Goal: Information Seeking & Learning: Learn about a topic

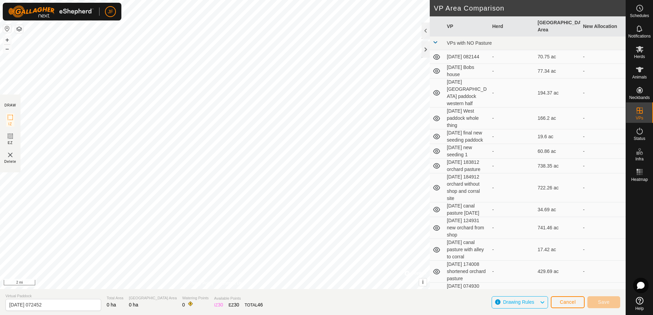
click at [4, 31] on button "button" at bounding box center [7, 29] width 8 height 8
click at [637, 77] on span "Animals" at bounding box center [639, 77] width 15 height 4
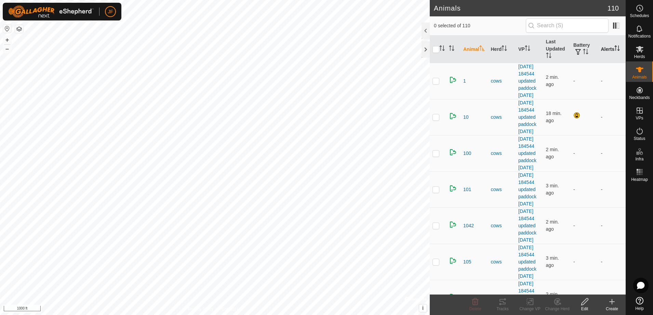
click at [600, 48] on th "Alerts" at bounding box center [612, 50] width 28 height 28
click at [612, 26] on span at bounding box center [615, 25] width 11 height 11
click at [640, 34] on span "Notifications" at bounding box center [639, 36] width 22 height 4
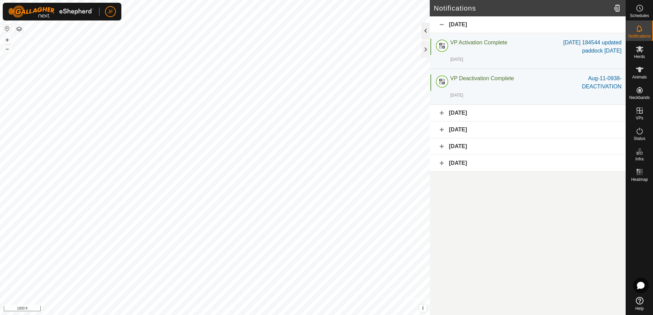
click at [423, 24] on div at bounding box center [425, 31] width 8 height 16
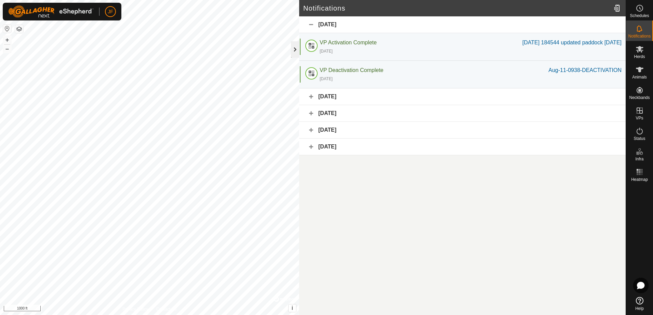
click at [295, 44] on div at bounding box center [295, 49] width 8 height 16
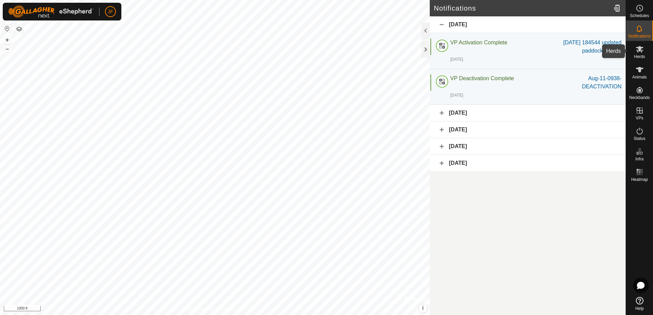
click at [638, 55] on span "Herds" at bounding box center [639, 57] width 11 height 4
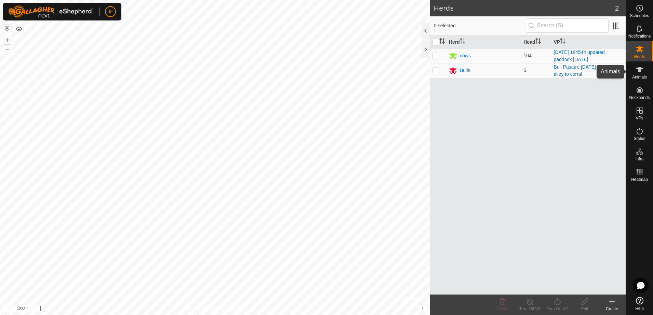
click at [639, 69] on icon at bounding box center [640, 69] width 8 height 5
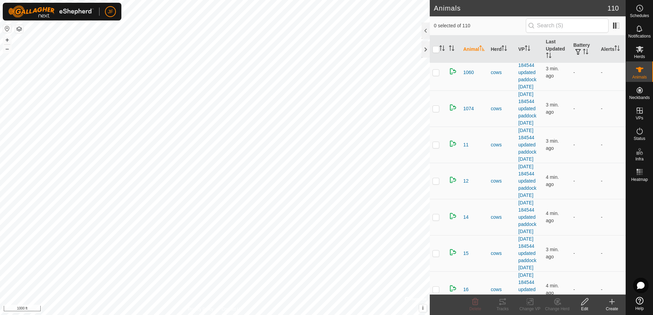
scroll to position [242, 0]
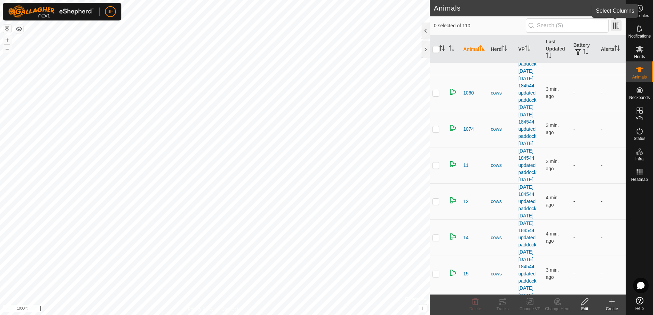
click at [613, 25] on span at bounding box center [615, 25] width 11 height 11
click at [583, 52] on icon "Activate to sort" at bounding box center [585, 51] width 5 height 5
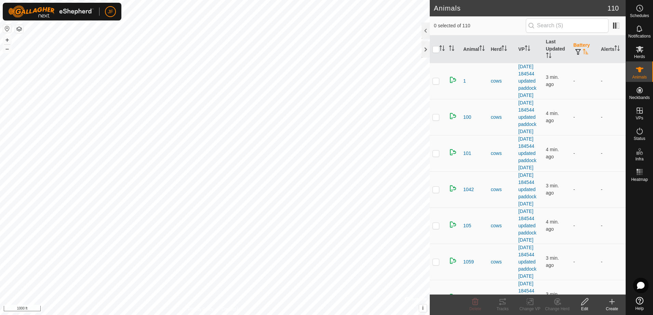
click at [583, 52] on icon "Activate to sort" at bounding box center [585, 51] width 5 height 5
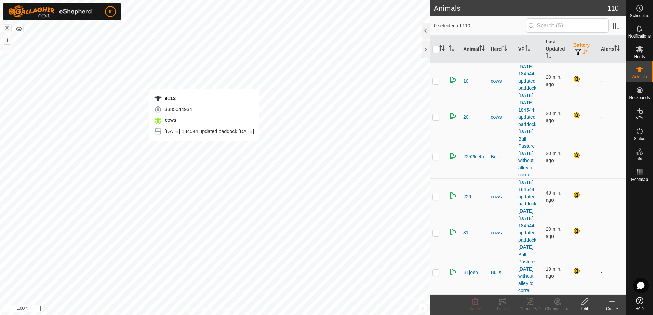
checkbox input "true"
click at [499, 308] on div "Tracks" at bounding box center [502, 309] width 27 height 6
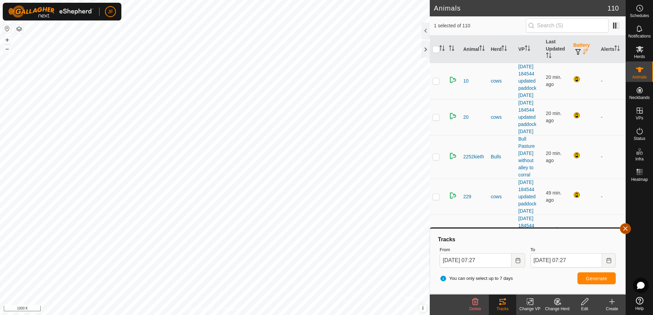
click at [625, 226] on button "button" at bounding box center [625, 228] width 11 height 11
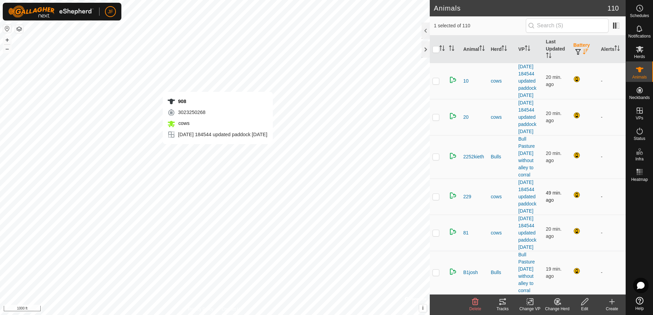
checkbox input "true"
checkbox input "false"
click at [503, 303] on icon at bounding box center [502, 302] width 8 height 8
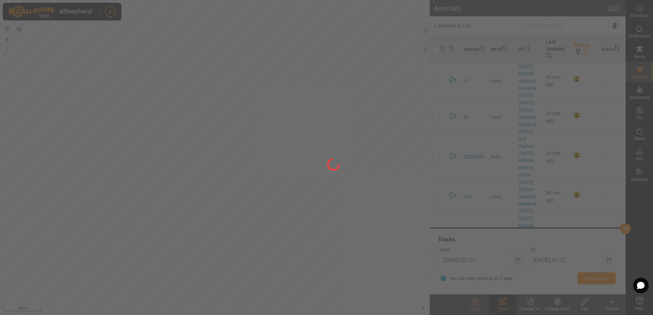
click at [503, 303] on div at bounding box center [326, 157] width 653 height 315
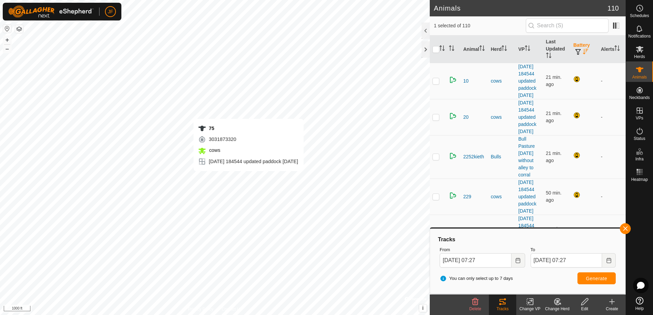
checkbox input "true"
checkbox input "false"
click at [627, 229] on button "button" at bounding box center [625, 228] width 11 height 11
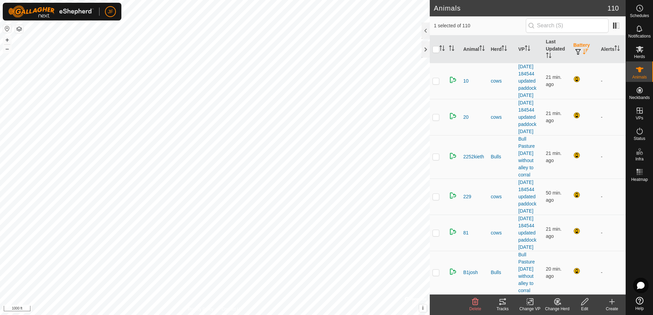
click at [500, 306] on div "Tracks" at bounding box center [502, 309] width 27 height 6
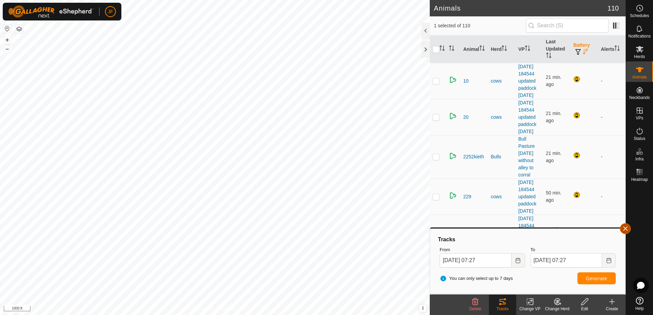
click at [626, 228] on button "button" at bounding box center [625, 228] width 11 height 11
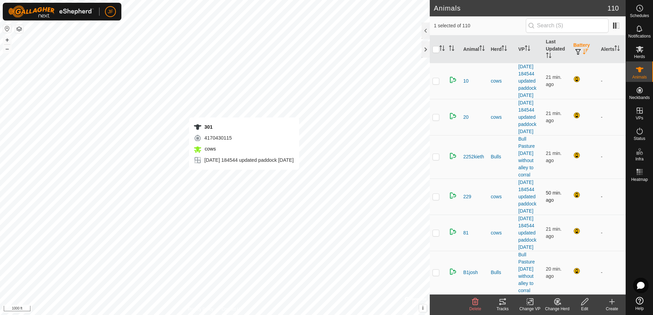
checkbox input "true"
checkbox input "false"
click at [500, 302] on icon at bounding box center [502, 302] width 8 height 8
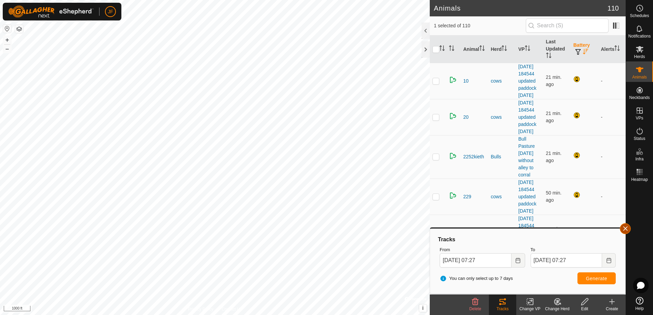
click at [628, 231] on button "button" at bounding box center [625, 228] width 11 height 11
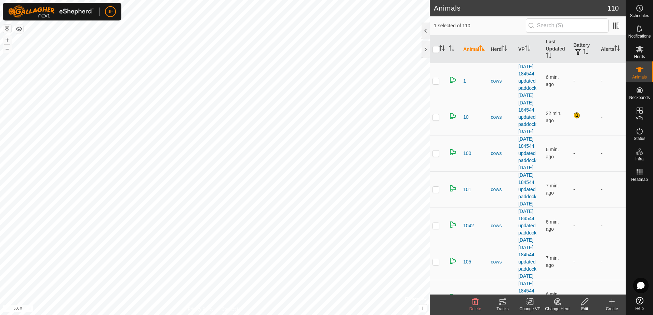
click at [500, 304] on icon at bounding box center [500, 304] width 2 height 2
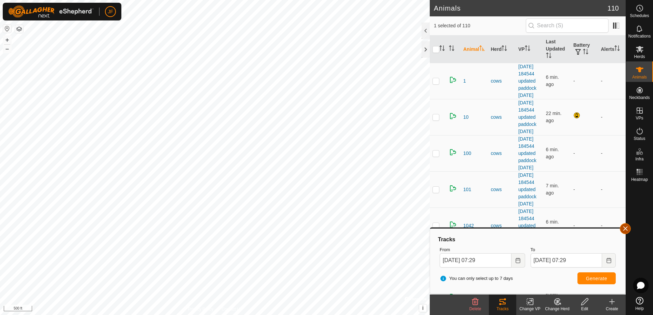
click at [626, 227] on button "button" at bounding box center [625, 228] width 11 height 11
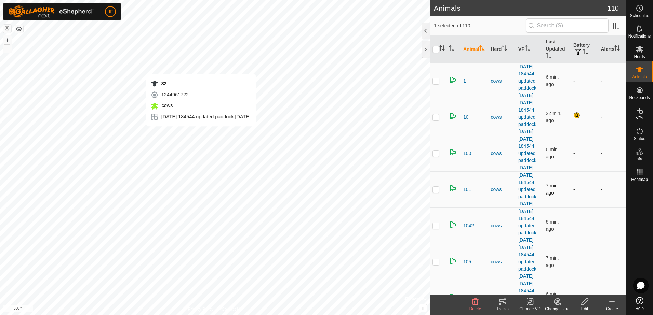
checkbox input "false"
click at [502, 309] on div "Tracks" at bounding box center [502, 309] width 27 height 6
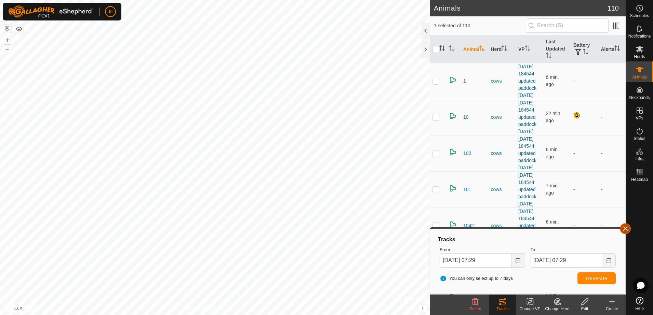
click at [623, 227] on button "button" at bounding box center [625, 228] width 11 height 11
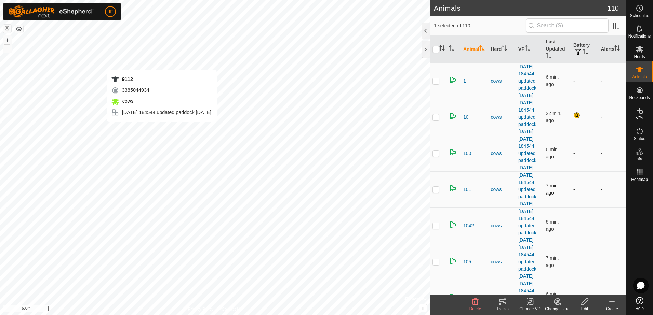
checkbox input "false"
checkbox input "true"
checkbox input "false"
click at [501, 301] on icon at bounding box center [502, 302] width 8 height 8
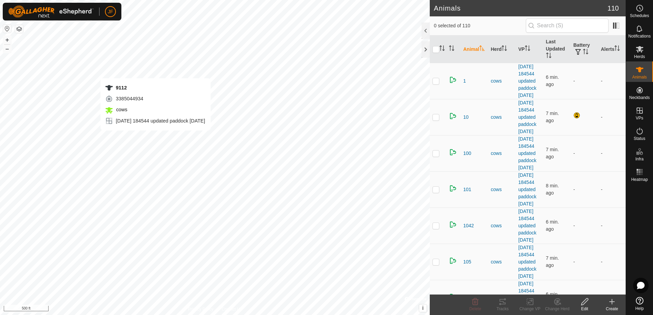
checkbox input "true"
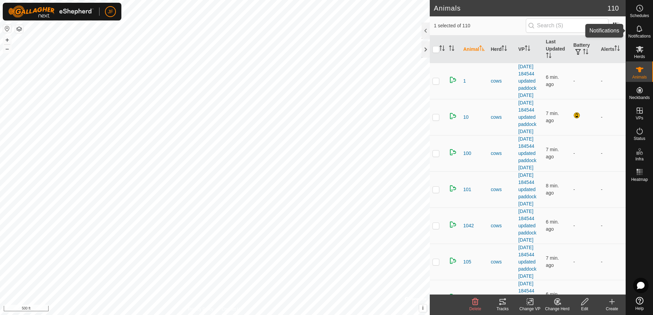
click at [642, 37] on span "Notifications" at bounding box center [639, 36] width 22 height 4
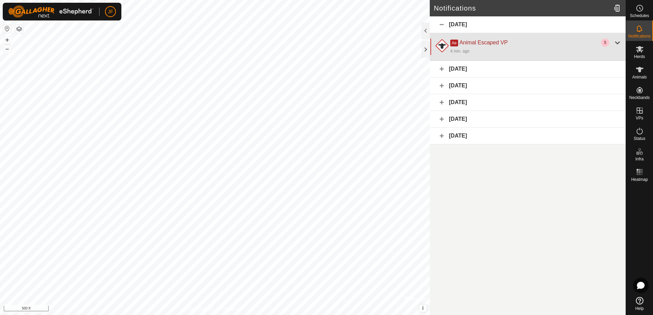
click at [617, 40] on div at bounding box center [617, 43] width 8 height 8
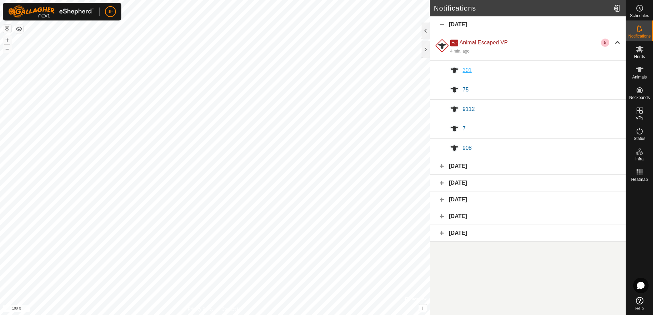
click at [463, 69] on span "301" at bounding box center [466, 70] width 9 height 6
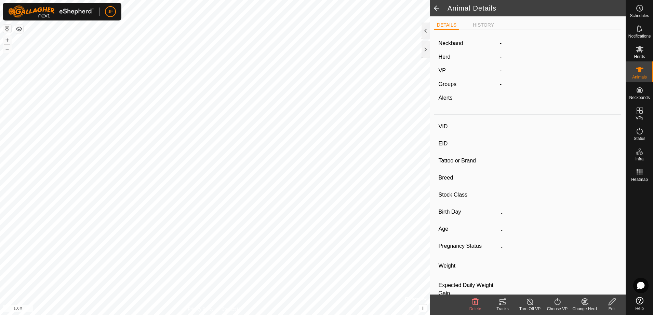
type input "301"
type input "-"
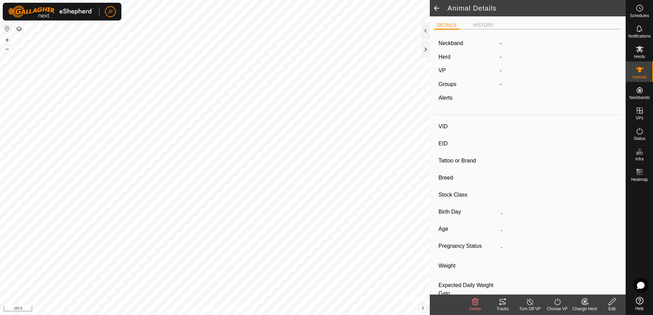
type input "-"
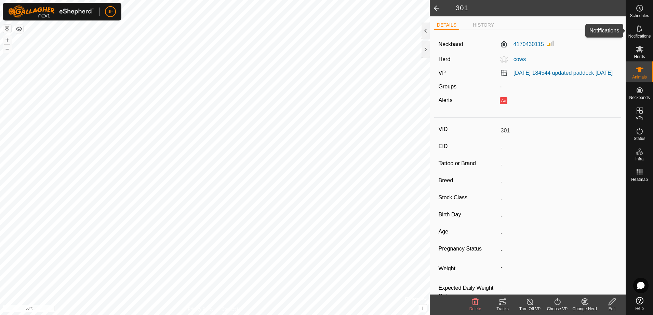
click at [640, 36] on span "Notifications" at bounding box center [639, 36] width 22 height 4
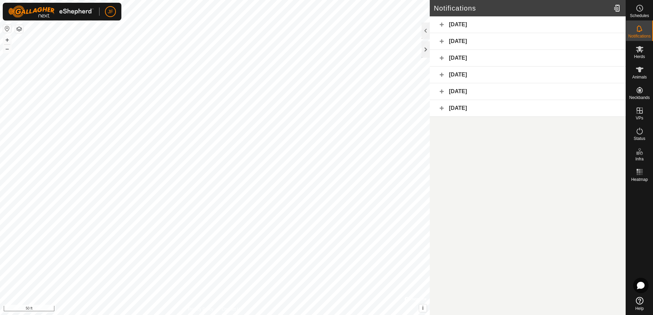
click at [441, 25] on div "Today" at bounding box center [528, 24] width 196 height 17
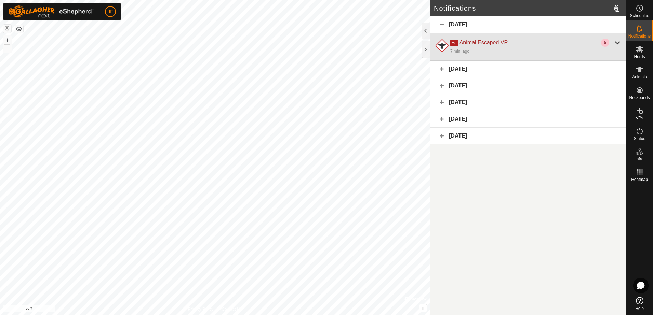
click at [615, 40] on div at bounding box center [617, 43] width 8 height 8
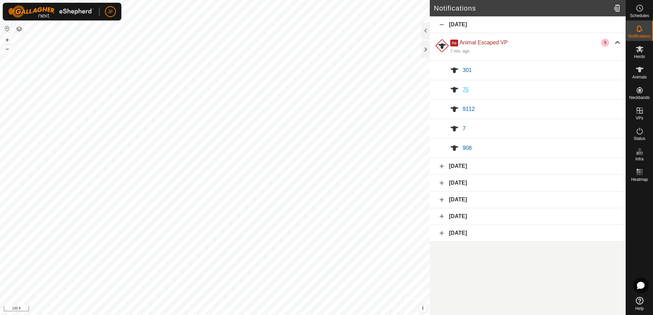
click at [463, 90] on span "75" at bounding box center [465, 90] width 6 height 6
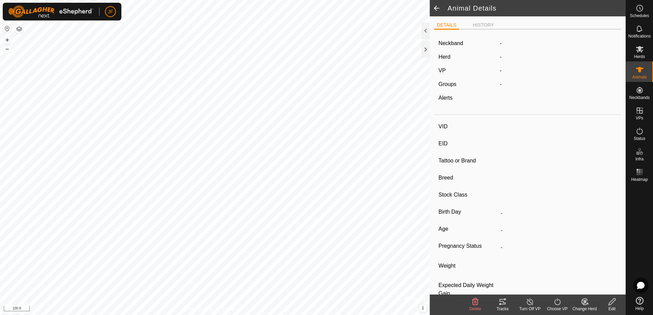
type input "75"
type input "-"
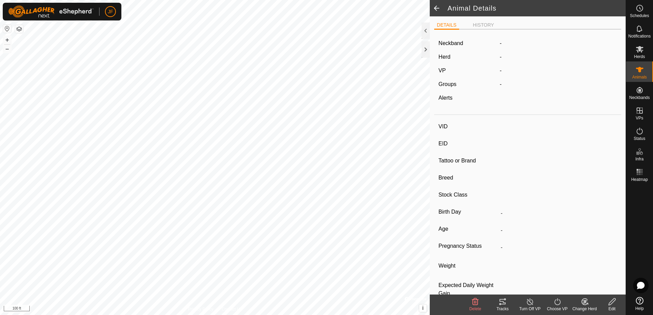
type input "-"
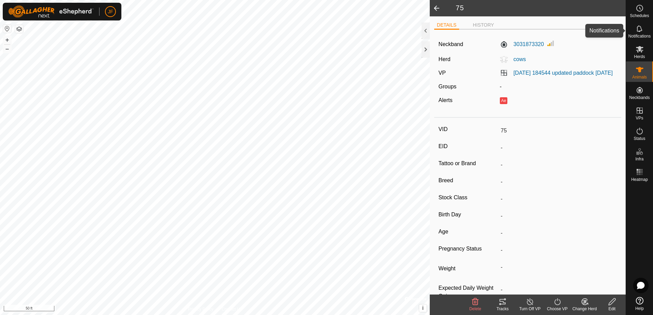
click at [639, 35] on span "Notifications" at bounding box center [639, 36] width 22 height 4
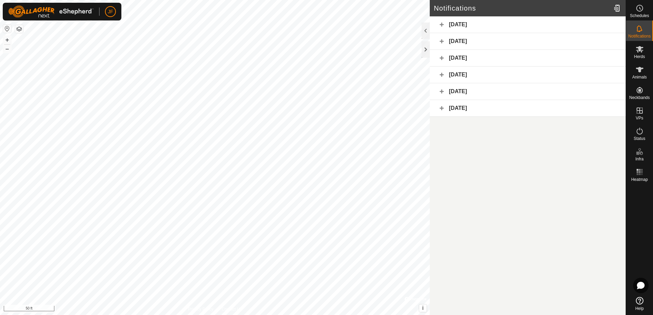
click at [447, 23] on div "Today" at bounding box center [528, 24] width 196 height 17
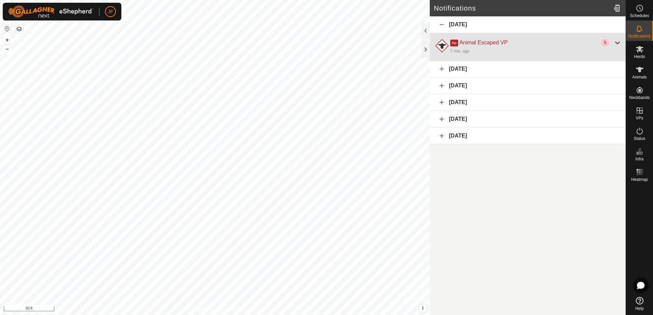
click at [477, 46] on div "Ae Animal Escaped VP" at bounding box center [525, 43] width 151 height 8
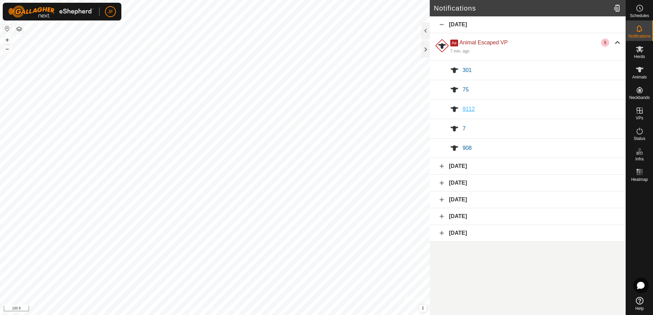
click at [470, 106] on span "9112" at bounding box center [468, 109] width 12 height 6
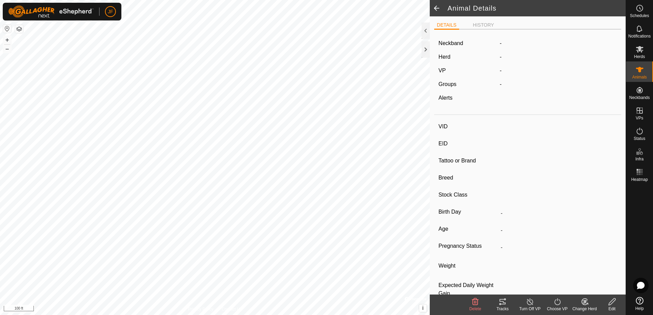
type input "9112"
type input "-"
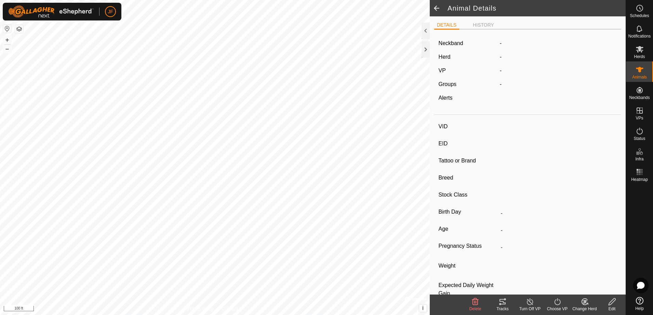
type input "-"
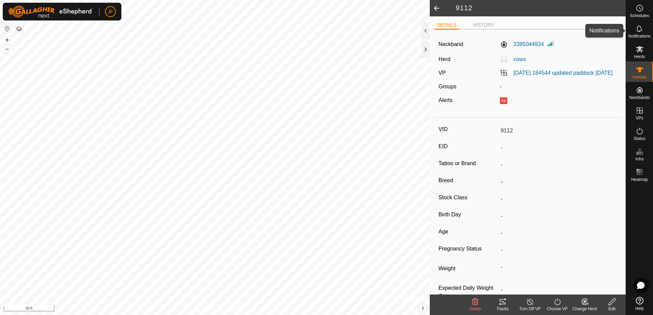
click at [636, 33] on es-notification-svg-icon at bounding box center [639, 28] width 12 height 11
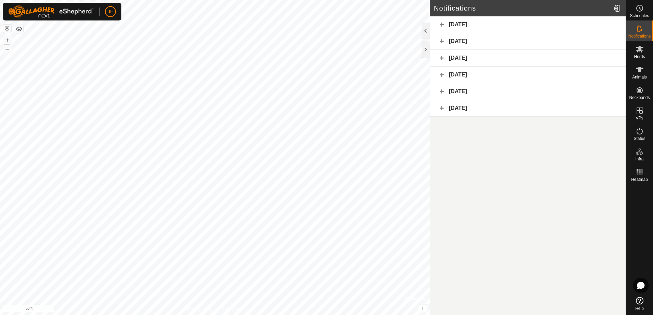
click at [472, 24] on div "Today" at bounding box center [528, 24] width 196 height 17
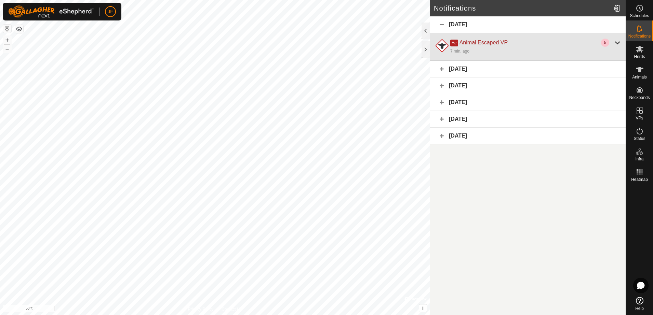
click at [459, 48] on div "7 min. ago" at bounding box center [535, 51] width 171 height 8
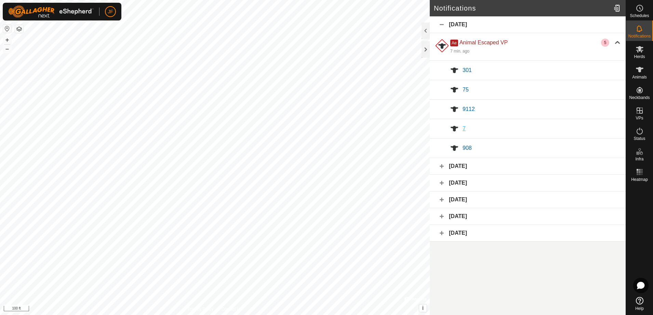
click at [463, 128] on span "7" at bounding box center [463, 129] width 3 height 6
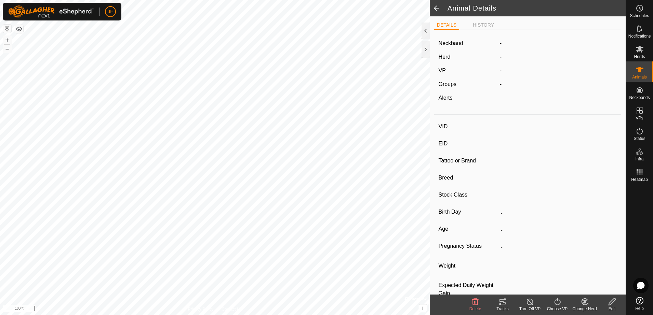
type input "7"
type input "-"
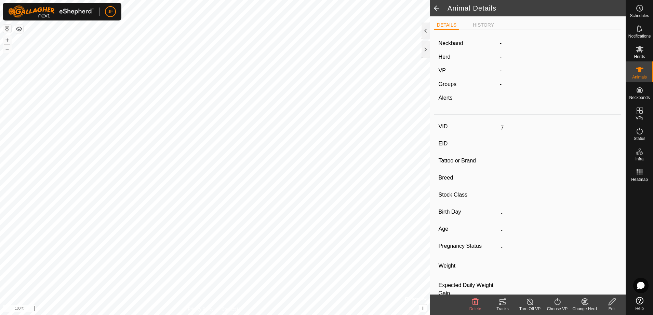
type input "-"
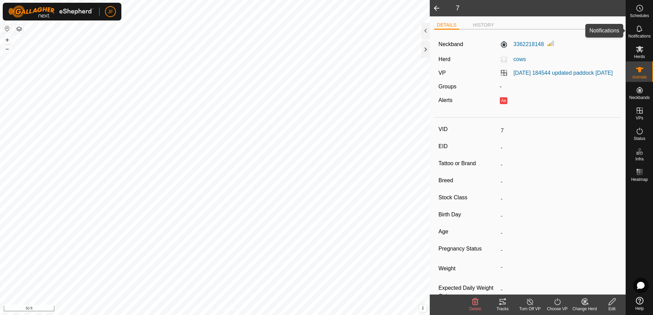
click at [638, 31] on icon at bounding box center [638, 28] width 5 height 6
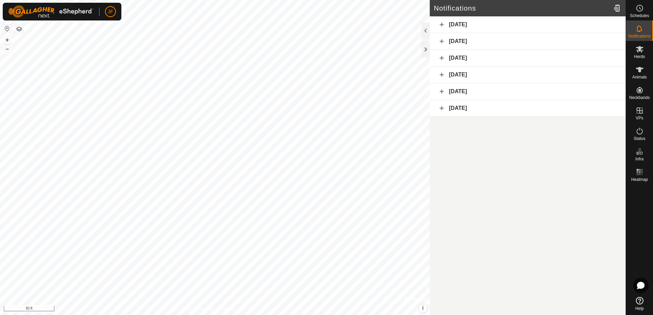
click at [479, 27] on div "Today" at bounding box center [528, 24] width 196 height 17
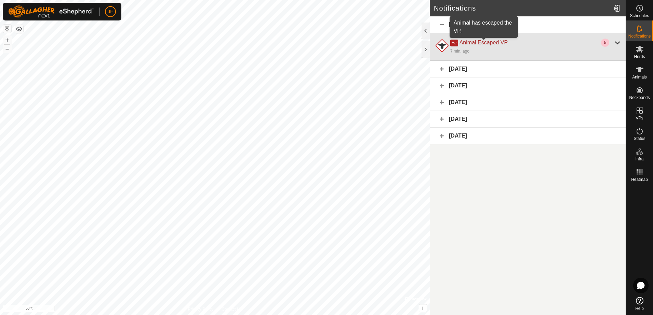
click at [471, 44] on span "Animal Escaped VP" at bounding box center [483, 43] width 48 height 6
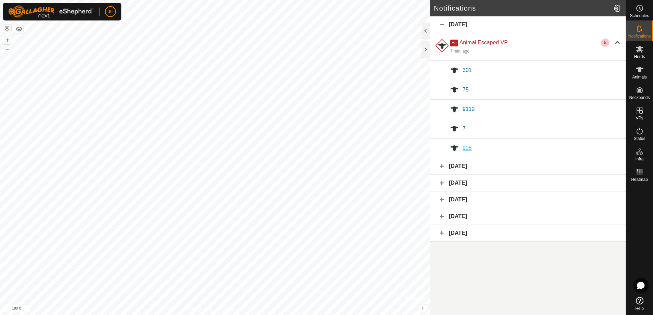
click at [465, 147] on span "908" at bounding box center [466, 148] width 9 height 6
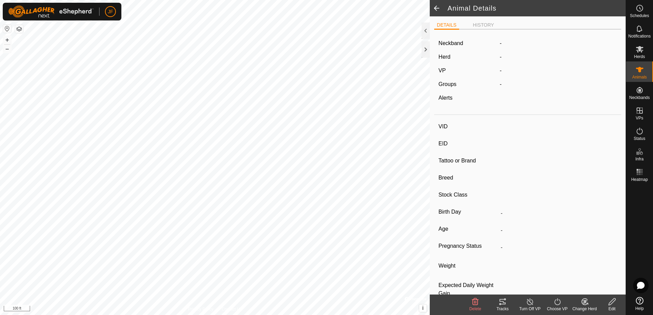
type input "908"
type input "-"
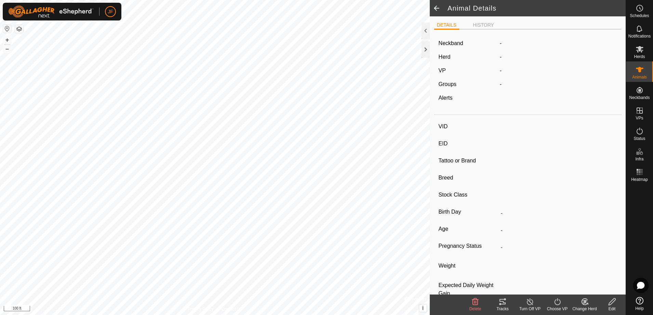
type input "-"
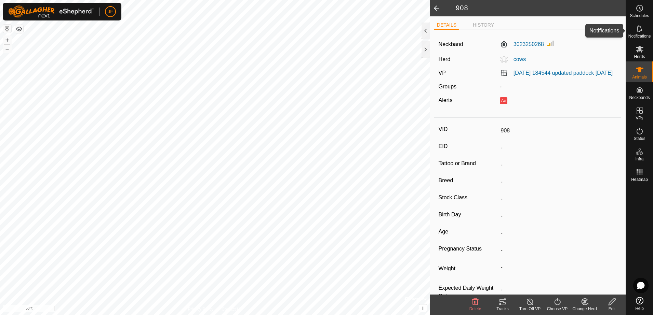
click at [630, 30] on div "Notifications" at bounding box center [639, 31] width 27 height 21
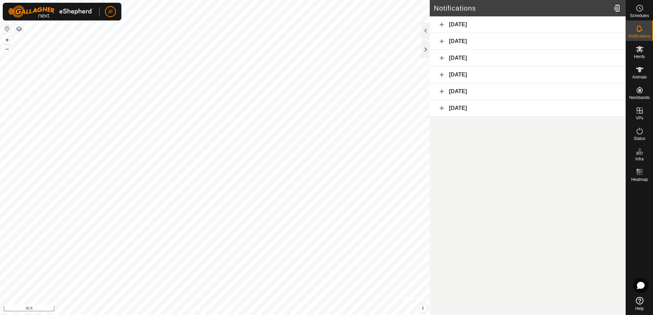
click at [476, 24] on div "Today" at bounding box center [528, 24] width 196 height 17
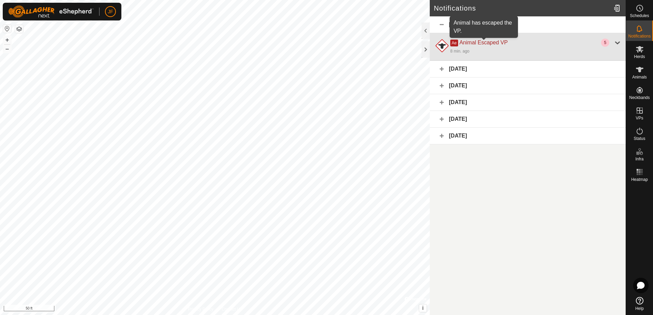
click at [475, 40] on span "Animal Escaped VP" at bounding box center [483, 43] width 48 height 6
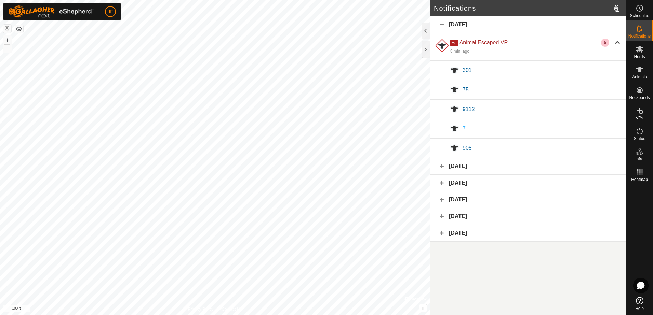
click at [464, 130] on span "7" at bounding box center [463, 129] width 3 height 6
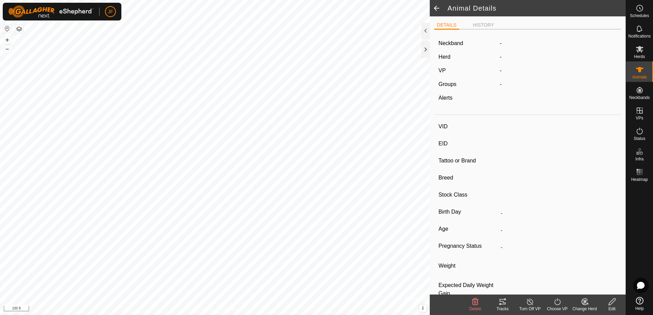
type input "7"
type input "-"
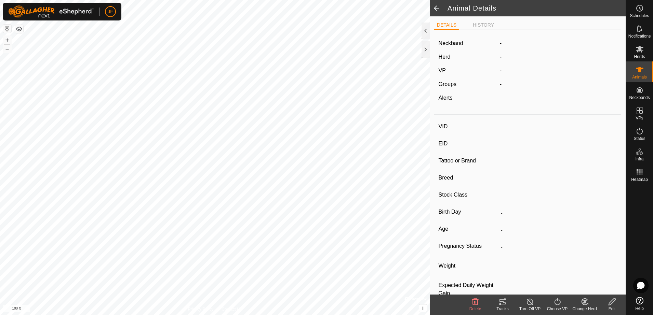
type input "-"
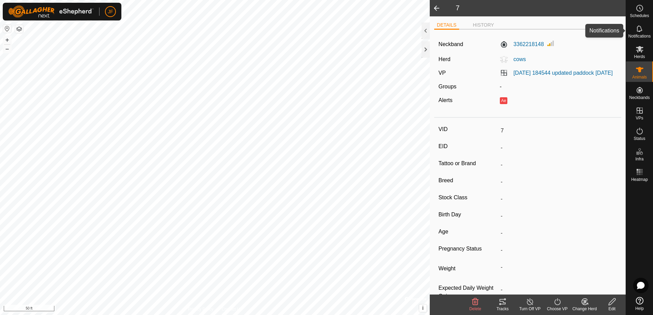
click at [639, 31] on icon at bounding box center [638, 28] width 5 height 6
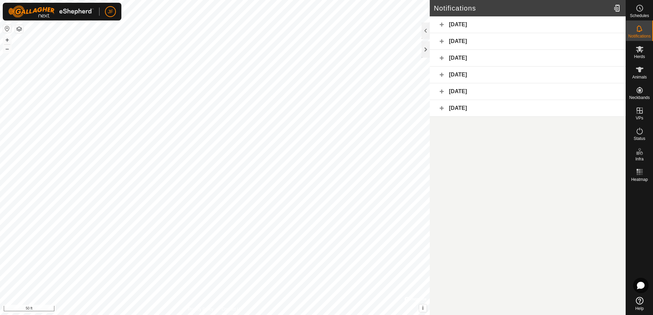
click at [639, 31] on icon at bounding box center [638, 28] width 5 height 6
click at [548, 25] on div "Today" at bounding box center [528, 24] width 196 height 17
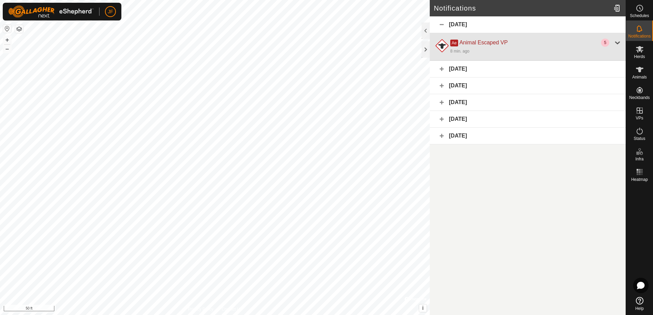
click at [467, 48] on div "8 min. ago" at bounding box center [535, 51] width 171 height 8
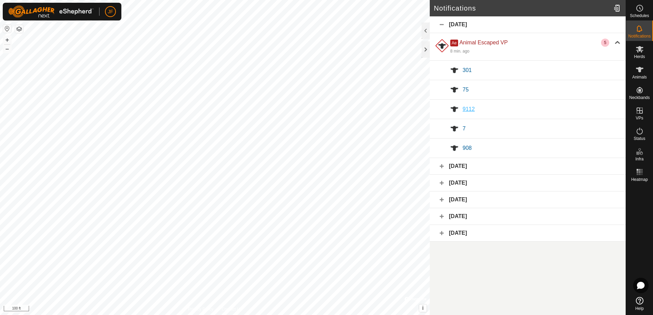
click at [465, 111] on span "9112" at bounding box center [468, 109] width 12 height 6
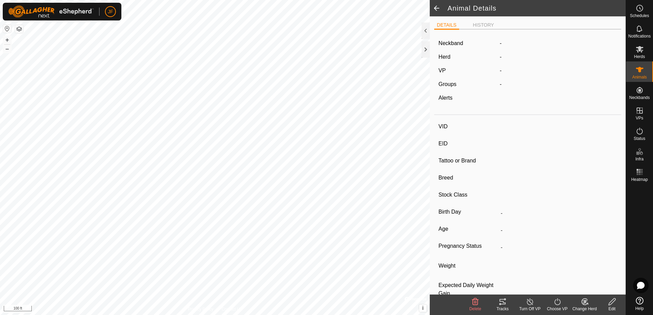
type input "9112"
type input "-"
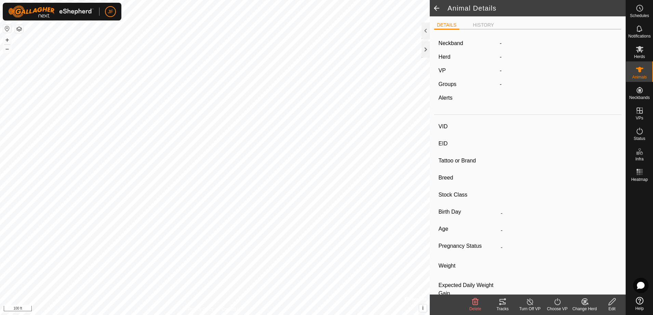
type input "-"
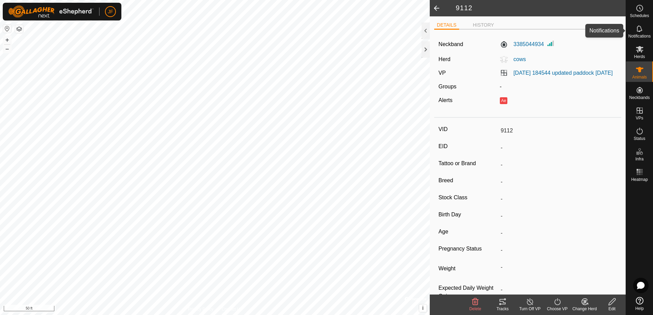
click at [638, 40] on div "Notifications" at bounding box center [639, 31] width 27 height 21
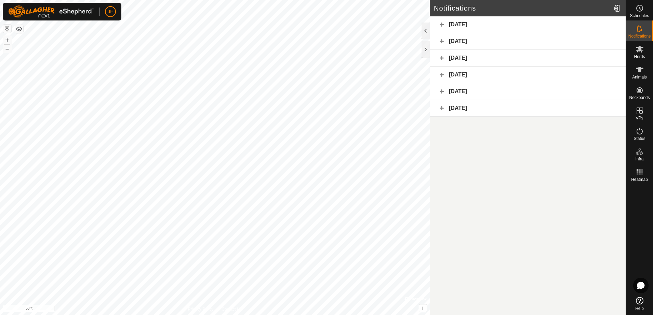
click at [507, 26] on div "Today" at bounding box center [528, 24] width 196 height 17
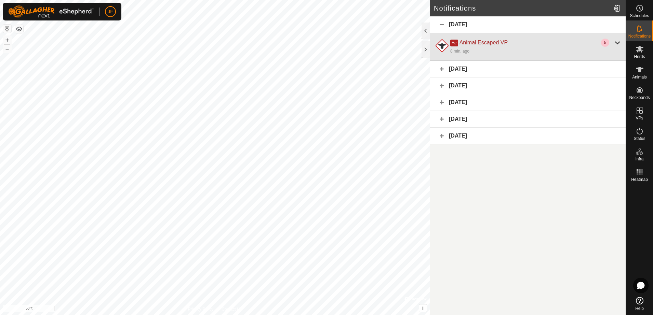
click at [494, 46] on div "Ae Animal Escaped VP" at bounding box center [525, 43] width 151 height 8
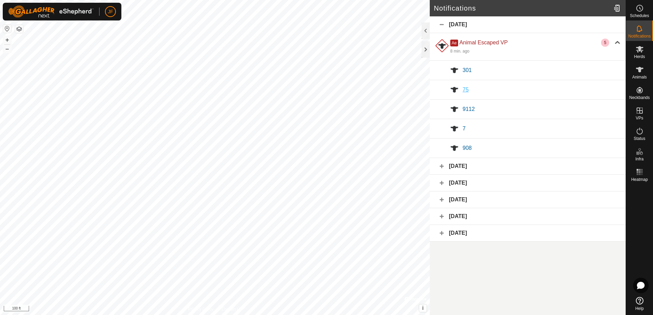
click at [464, 92] on span "75" at bounding box center [465, 90] width 6 height 6
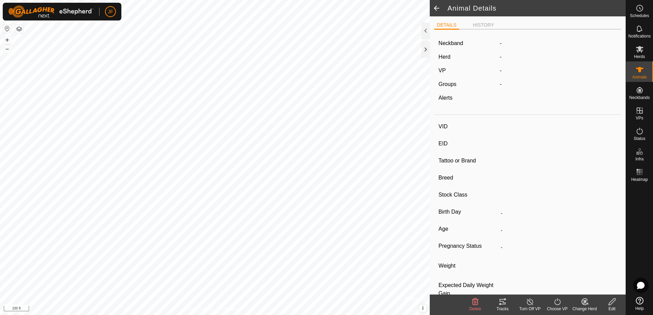
type input "75"
type input "-"
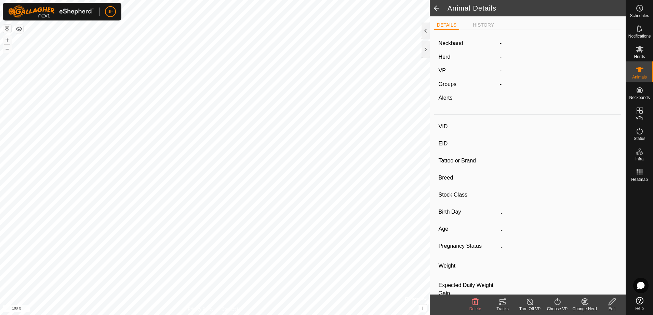
type input "-"
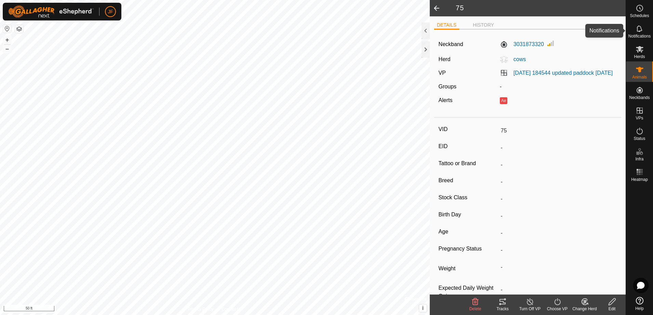
click at [639, 27] on icon at bounding box center [639, 29] width 8 height 8
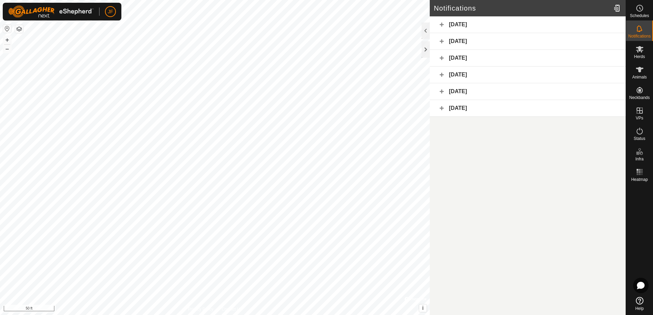
click at [501, 28] on div "Today" at bounding box center [528, 24] width 196 height 17
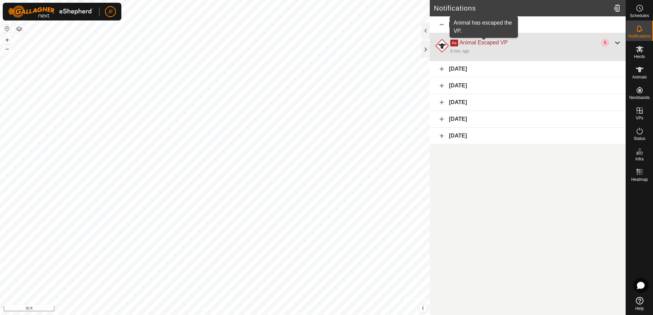
click at [496, 43] on span "Animal Escaped VP" at bounding box center [483, 43] width 48 height 6
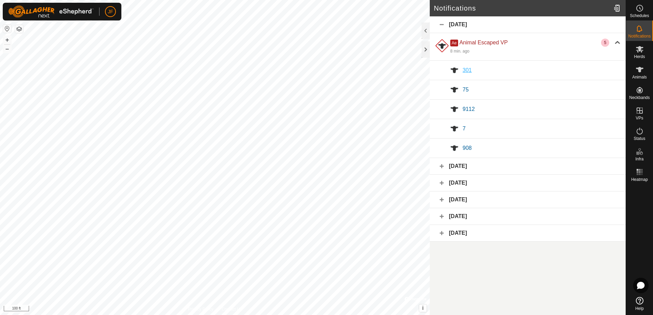
click at [471, 70] on span "301" at bounding box center [466, 70] width 9 height 6
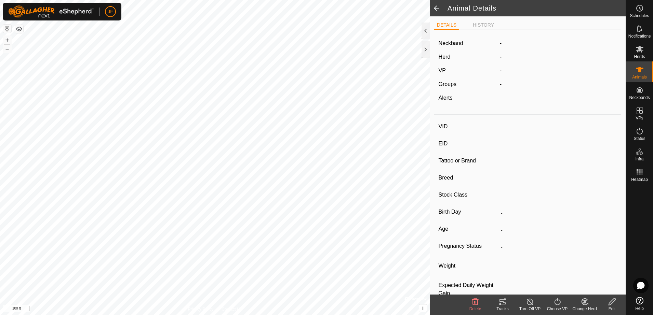
type input "301"
type input "-"
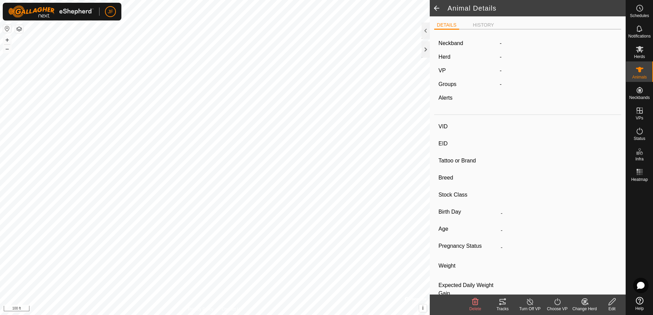
type input "-"
